Goal: Transaction & Acquisition: Purchase product/service

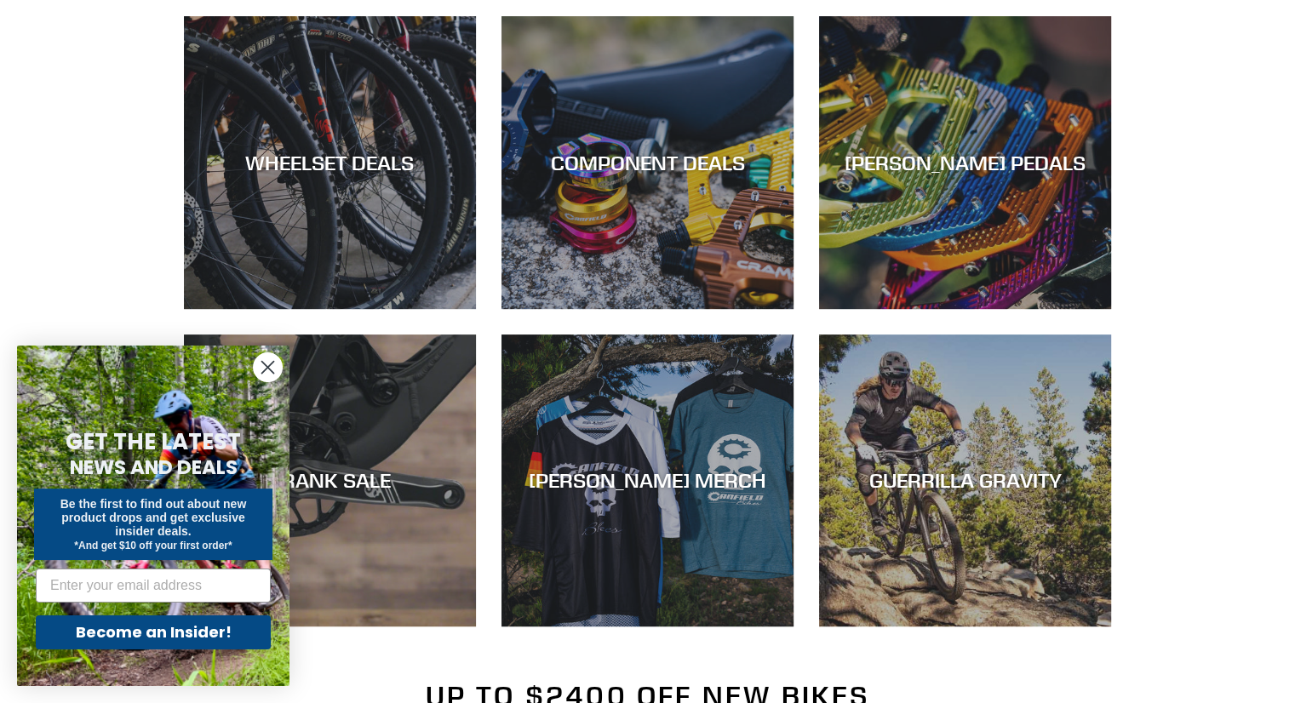
click at [276, 366] on circle "Close dialog" at bounding box center [268, 367] width 28 height 28
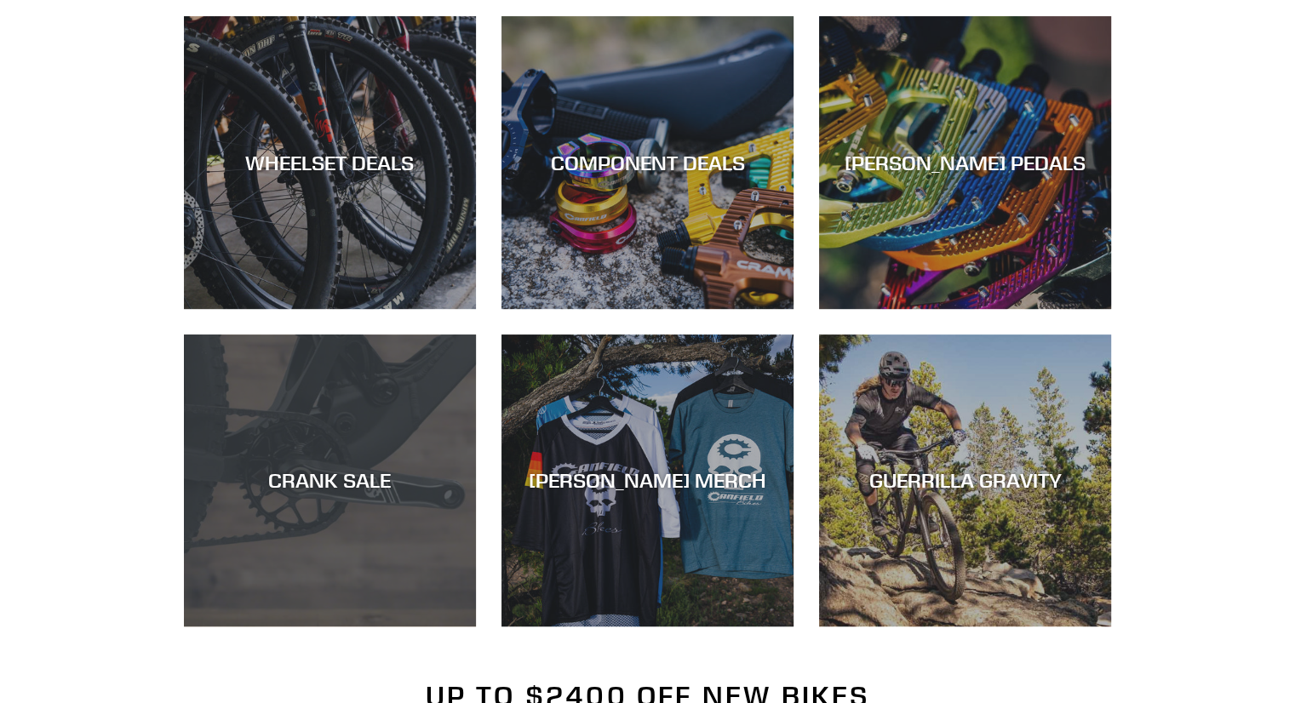
click at [318, 484] on div "CRANK SALE" at bounding box center [330, 480] width 292 height 25
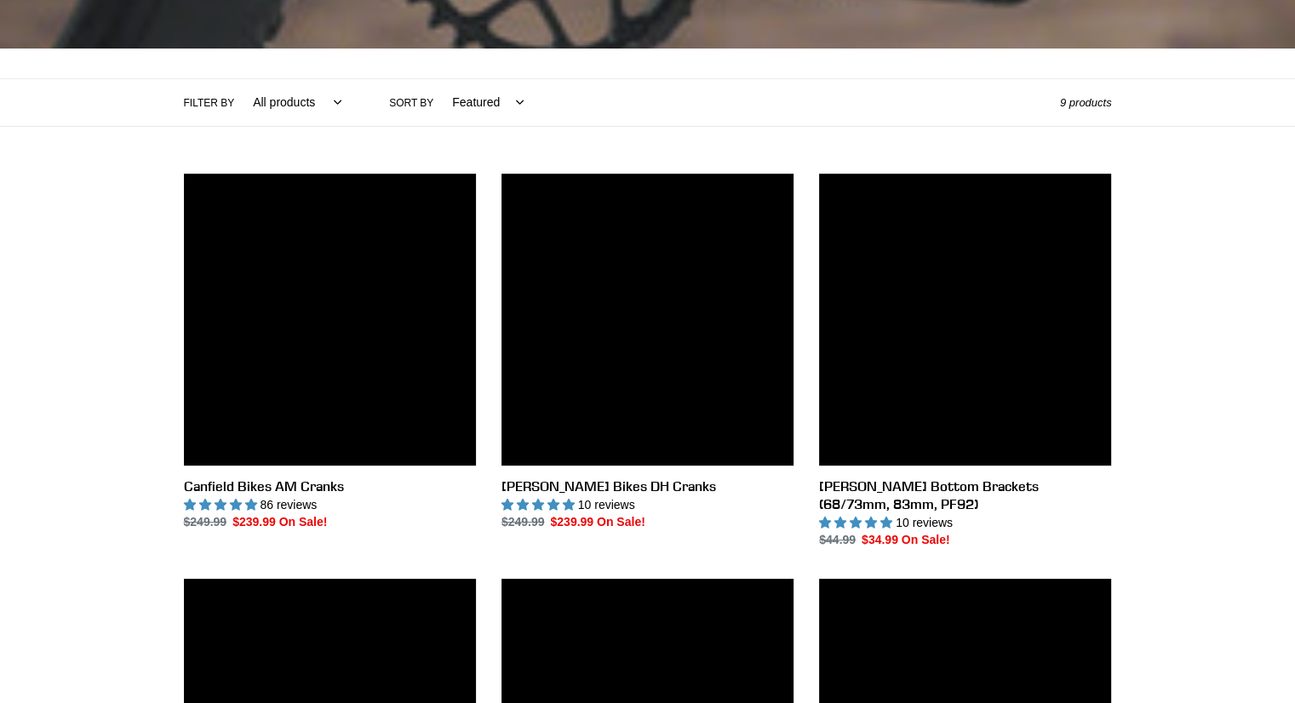
scroll to position [341, 0]
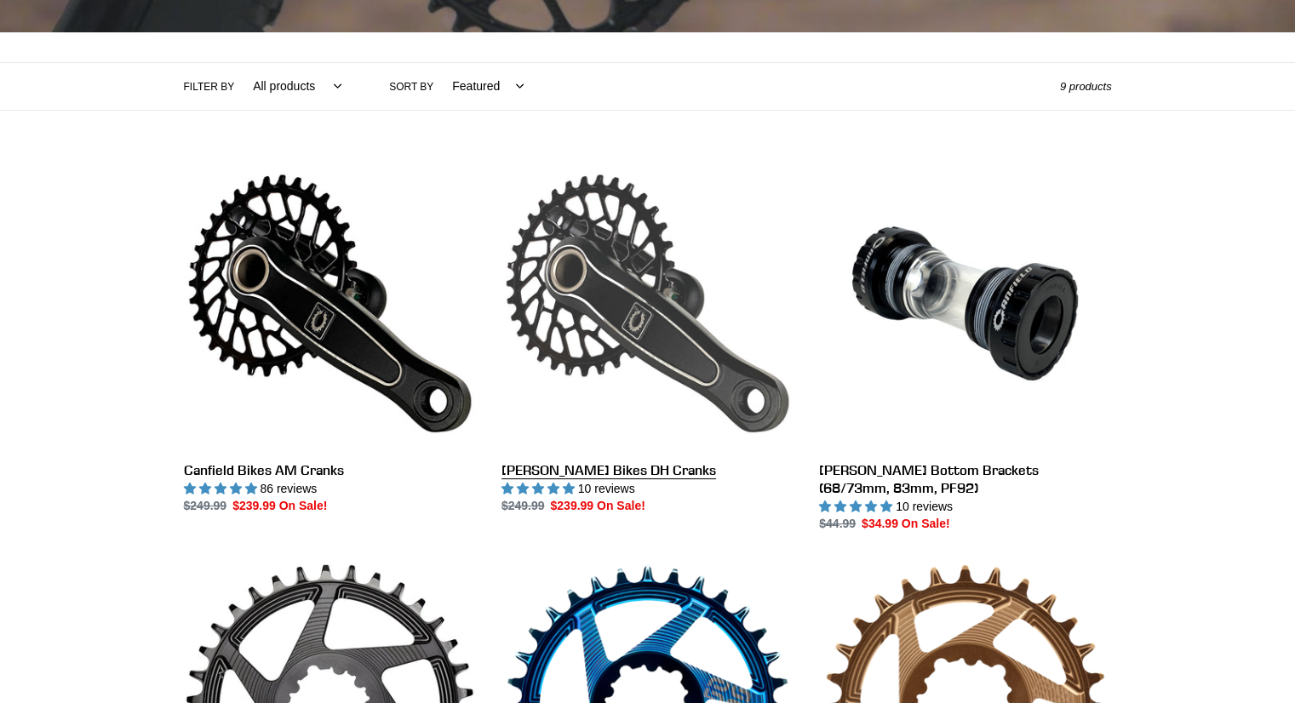
click at [611, 321] on link "Canfield Bikes DH Cranks" at bounding box center [647, 337] width 292 height 358
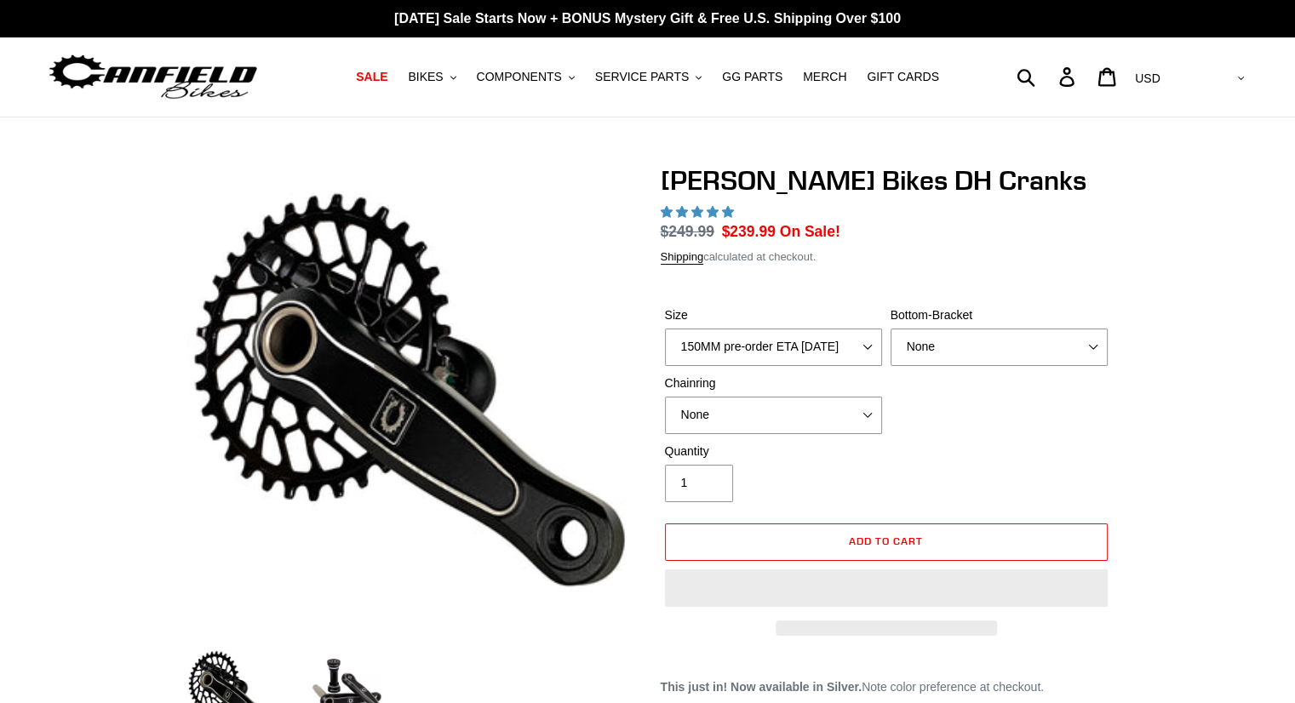
select select "highest-rating"
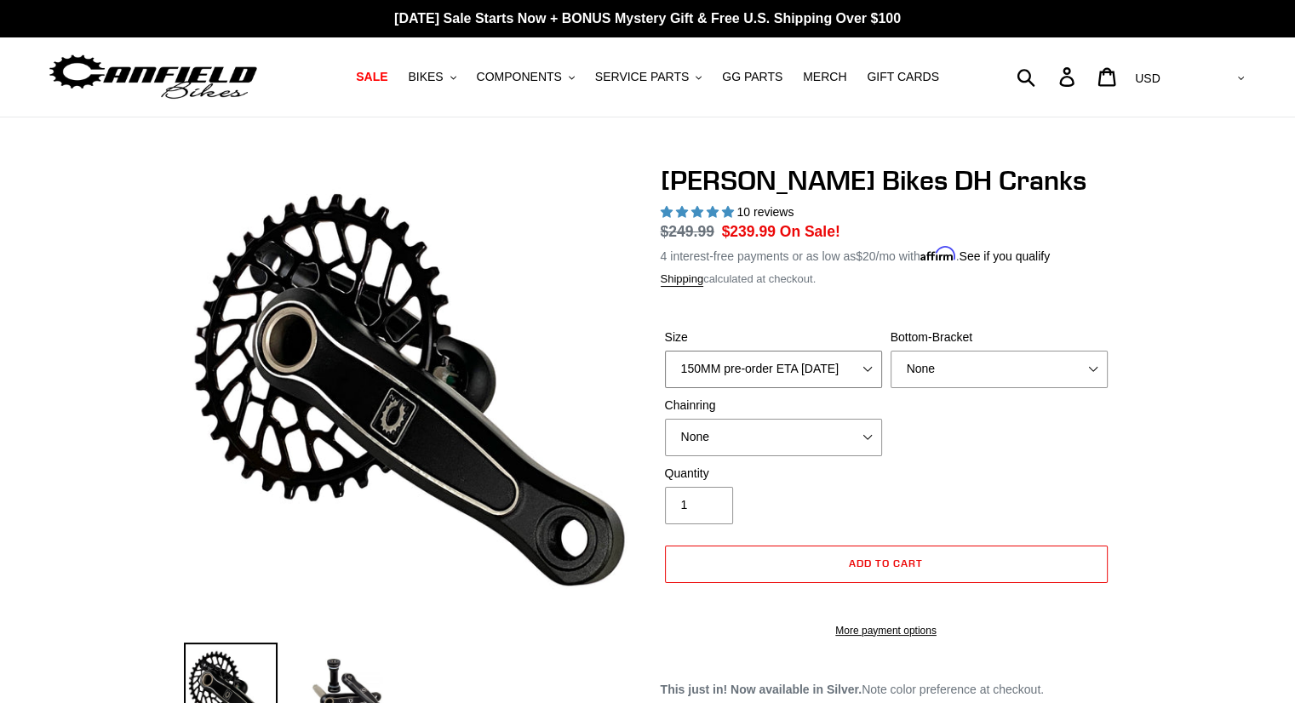
click at [864, 366] on select "150MM pre-order ETA 9/30/25 155MM pre-order ETA 9/30/25 160MM pre-order ETA 9/3…" at bounding box center [773, 369] width 217 height 37
select select "160MM pre-order ETA 9/30/25"
click at [665, 351] on select "150MM pre-order ETA 9/30/25 155MM pre-order ETA 9/30/25 160MM pre-order ETA 9/3…" at bounding box center [773, 369] width 217 height 37
click at [937, 355] on select "None BSA Threaded 83mm" at bounding box center [999, 369] width 217 height 37
select select "BSA Threaded 83mm"
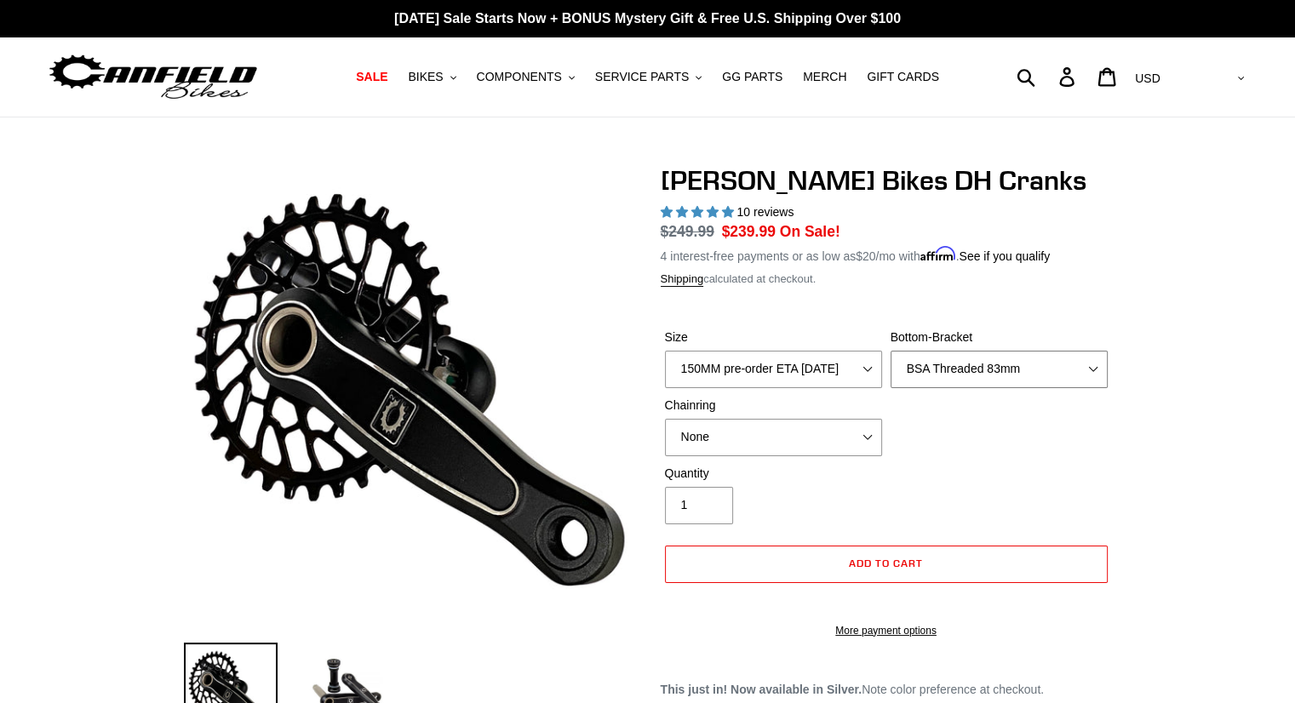
click at [891, 351] on select "None BSA Threaded 83mm" at bounding box center [999, 369] width 217 height 37
click at [842, 438] on select "None 34t Round" at bounding box center [773, 437] width 217 height 37
click at [1004, 506] on div "Quantity 1" at bounding box center [886, 499] width 451 height 68
click at [979, 467] on div "Quantity 1" at bounding box center [886, 499] width 451 height 68
click at [764, 364] on select "150MM pre-order ETA 9/30/25 155MM pre-order ETA 9/30/25 160MM pre-order ETA 9/3…" at bounding box center [773, 369] width 217 height 37
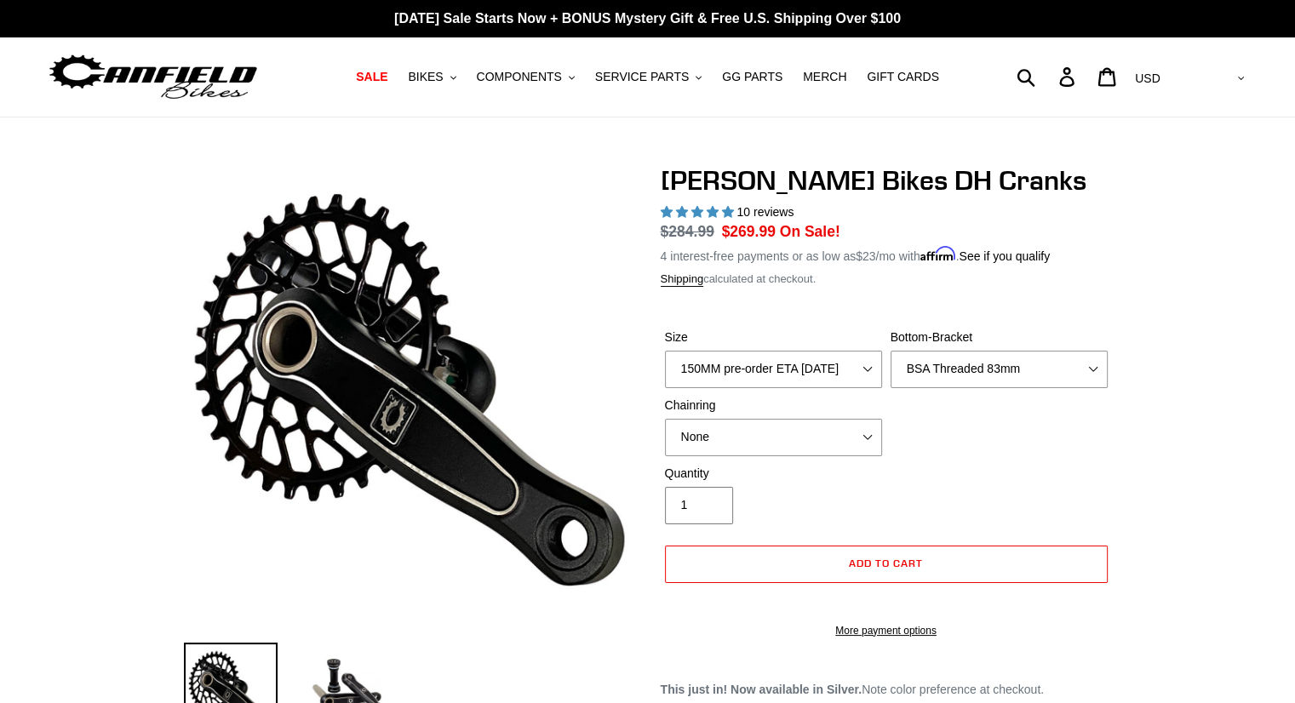
click at [954, 482] on div "Quantity 1" at bounding box center [886, 499] width 451 height 68
